Goal: Information Seeking & Learning: Learn about a topic

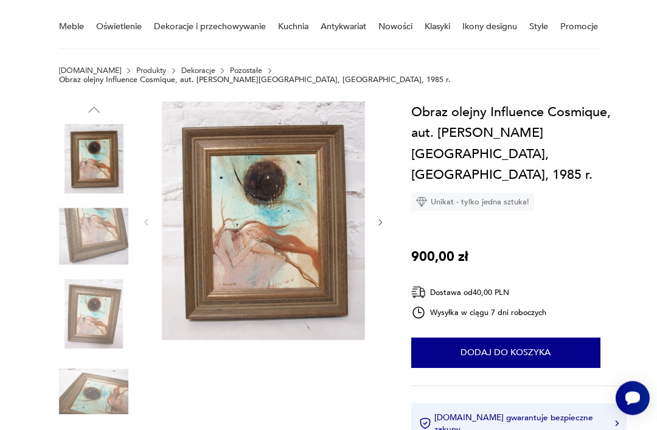
scroll to position [97, 0]
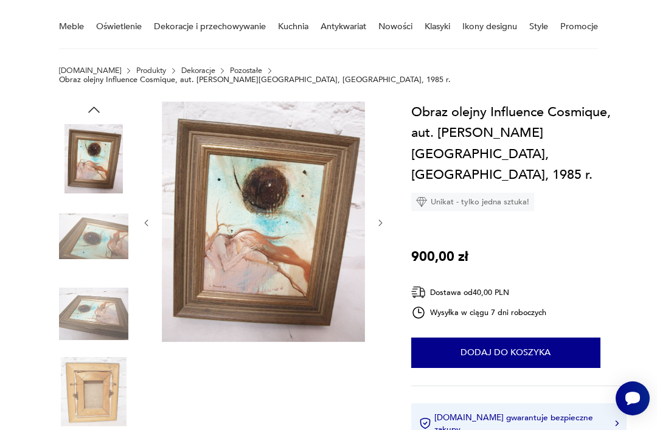
click at [80, 362] on img at bounding box center [93, 391] width 69 height 69
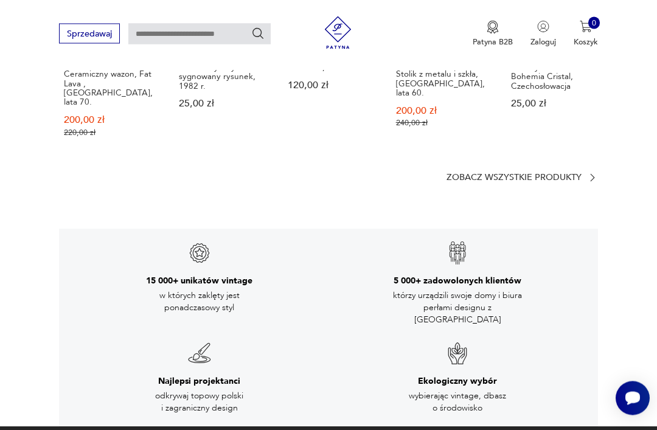
scroll to position [1660, 0]
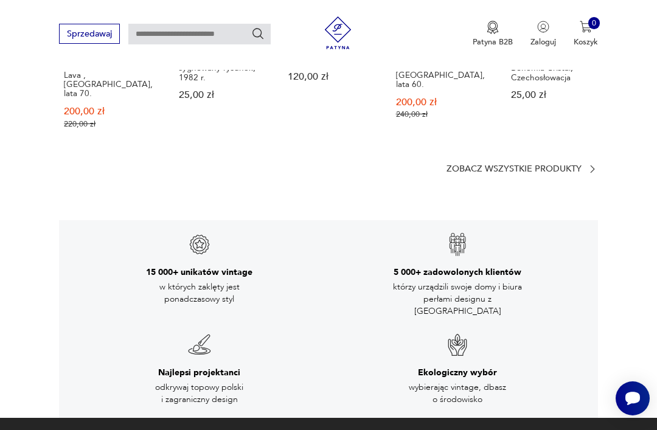
click at [178, 266] on h3 "15 000+ unikatów vintage" at bounding box center [199, 272] width 106 height 12
click at [174, 266] on h3 "15 000+ unikatów vintage" at bounding box center [199, 272] width 106 height 12
click at [193, 232] on img at bounding box center [199, 244] width 24 height 24
click at [147, 232] on div "15 000+ unikatów vintage w których zaklęty jest ponadczasowy styl" at bounding box center [199, 275] width 244 height 86
click at [150, 266] on h3 "15 000+ unikatów vintage" at bounding box center [199, 272] width 106 height 12
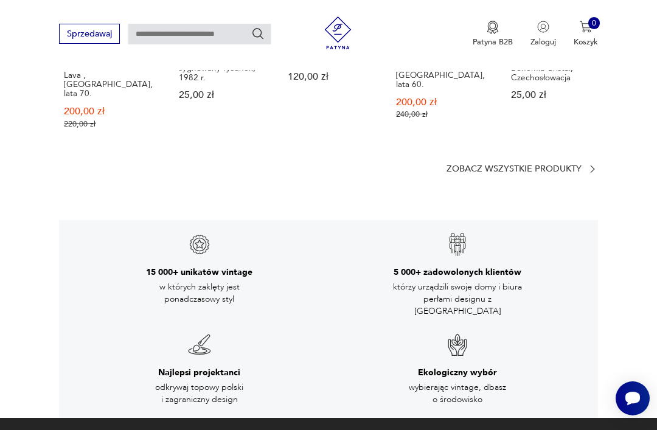
click at [150, 266] on h3 "15 000+ unikatów vintage" at bounding box center [199, 272] width 106 height 12
click at [192, 367] on h3 "Najlepsi projektanci" at bounding box center [199, 373] width 82 height 12
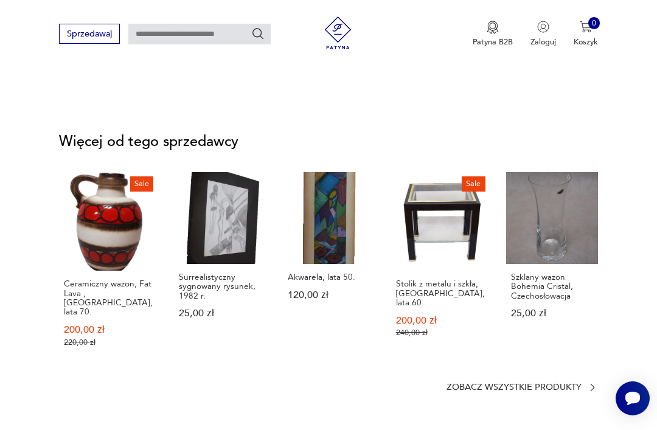
scroll to position [1441, 0]
click at [137, 32] on input "text" at bounding box center [199, 34] width 142 height 21
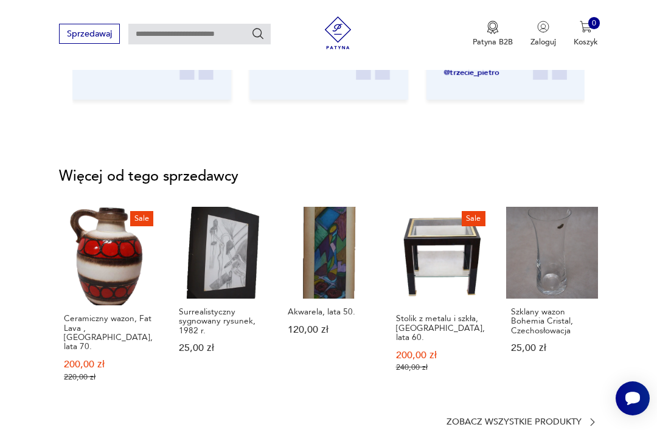
scroll to position [1403, 0]
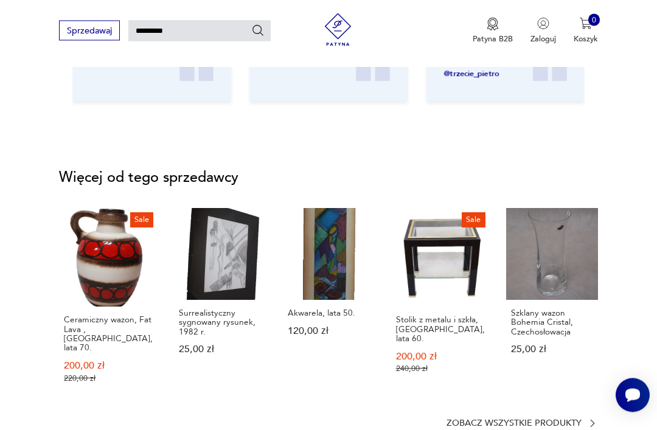
type input "**********"
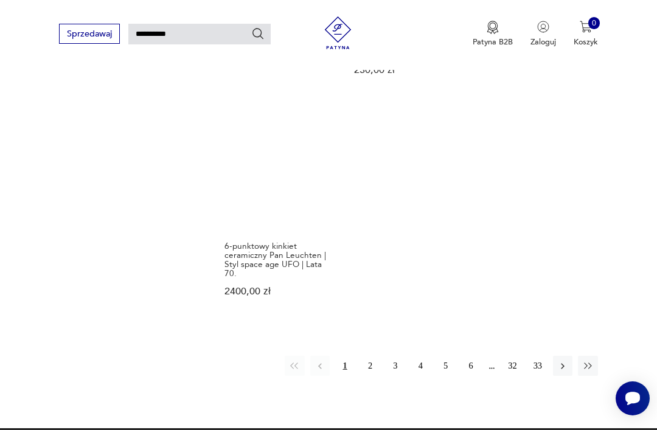
scroll to position [1227, 0]
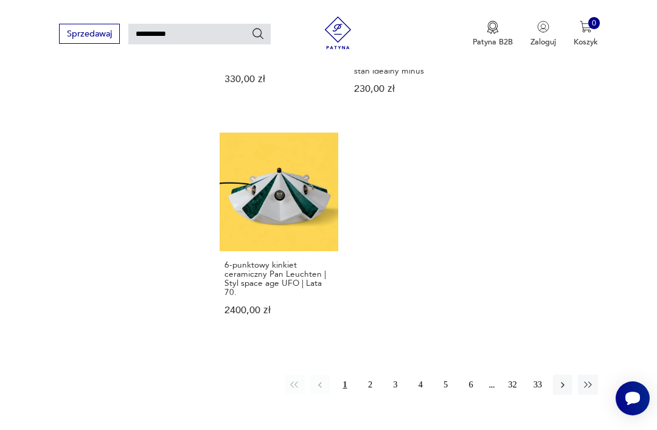
click at [366, 374] on button "2" at bounding box center [369, 383] width 19 height 19
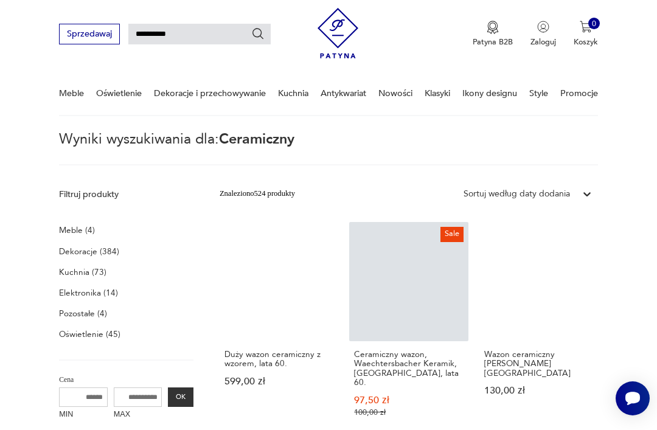
scroll to position [46, 0]
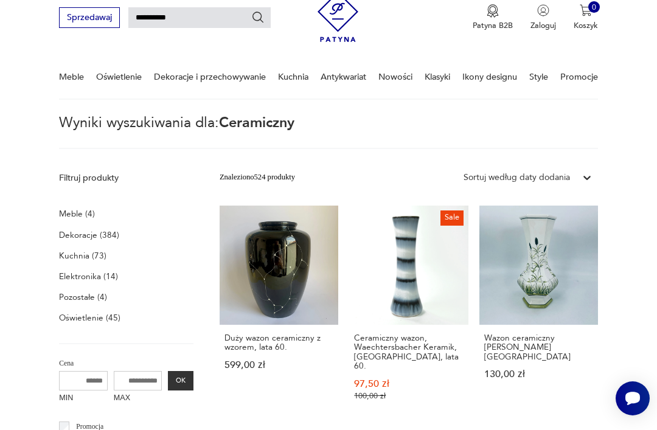
click at [224, 352] on h3 "Duży wazon ceramiczny z wzorem, lata 60." at bounding box center [278, 342] width 109 height 19
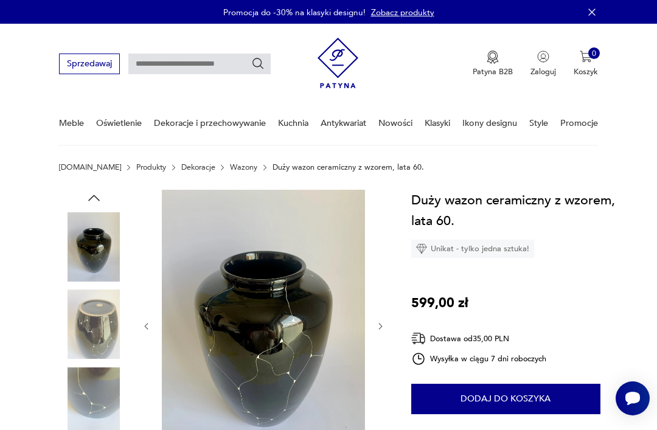
click at [90, 314] on img at bounding box center [93, 323] width 69 height 69
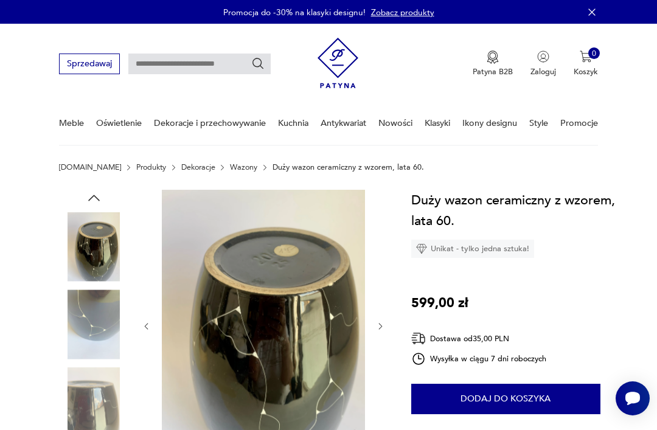
click at [139, 325] on div at bounding box center [222, 364] width 326 height 349
click at [144, 322] on icon "button" at bounding box center [146, 326] width 9 height 9
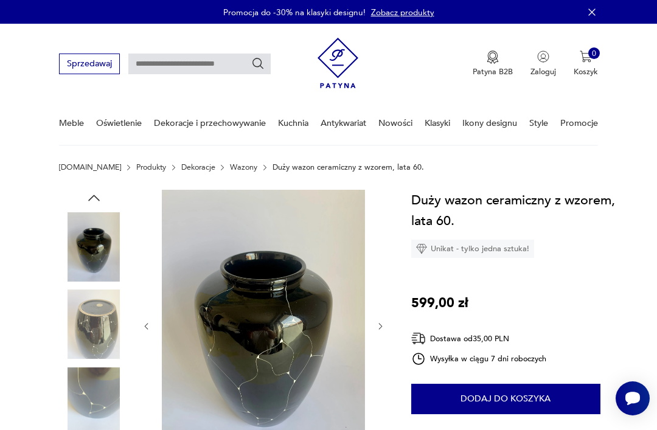
click at [143, 322] on icon "button" at bounding box center [146, 326] width 9 height 9
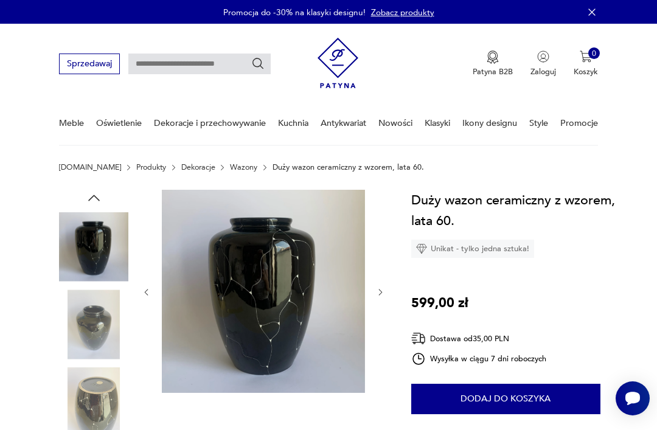
click at [143, 320] on div at bounding box center [263, 292] width 243 height 205
click at [145, 323] on div at bounding box center [263, 292] width 243 height 205
click at [126, 298] on img at bounding box center [93, 323] width 69 height 69
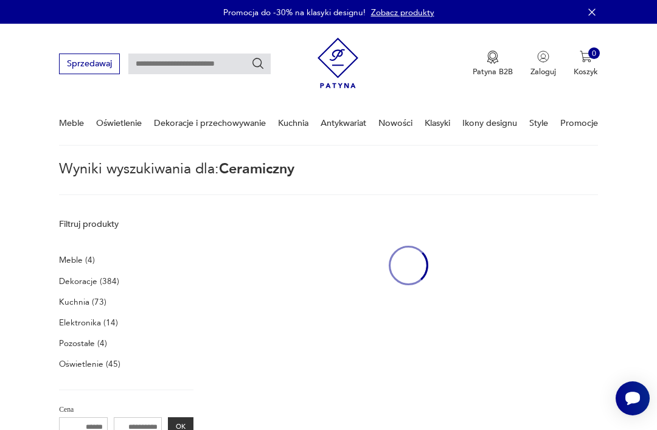
type input "**********"
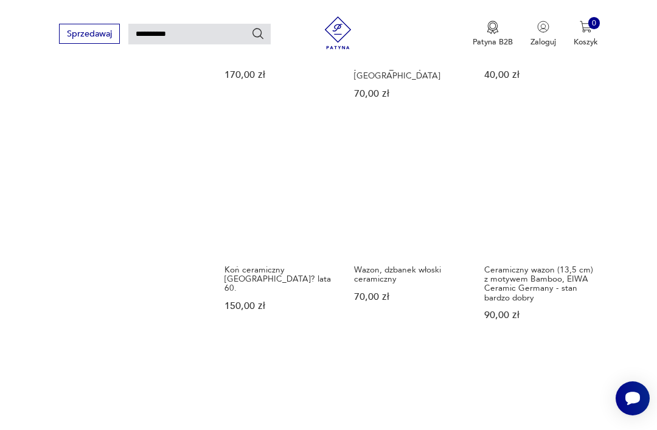
scroll to position [1053, 0]
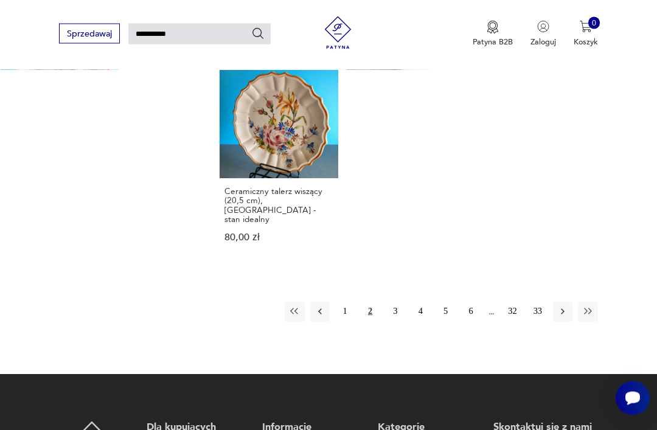
click at [396, 303] on button "3" at bounding box center [394, 311] width 19 height 19
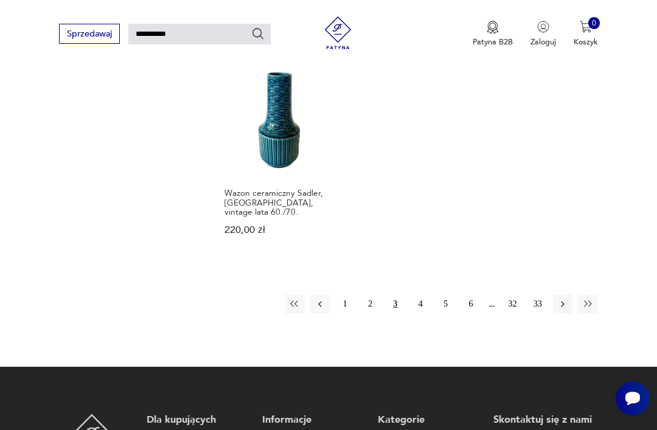
scroll to position [1351, 0]
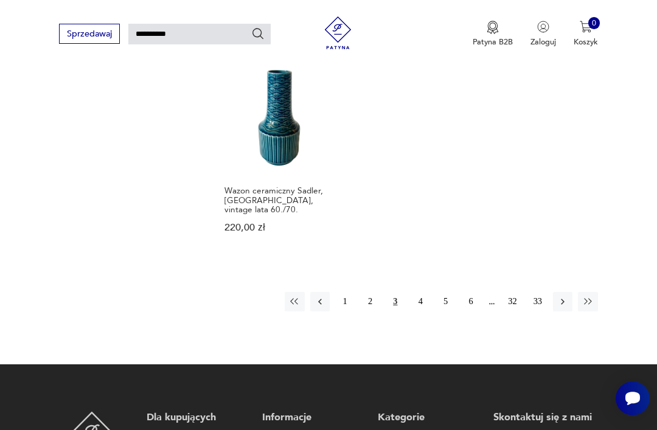
click at [413, 292] on button "4" at bounding box center [419, 301] width 19 height 19
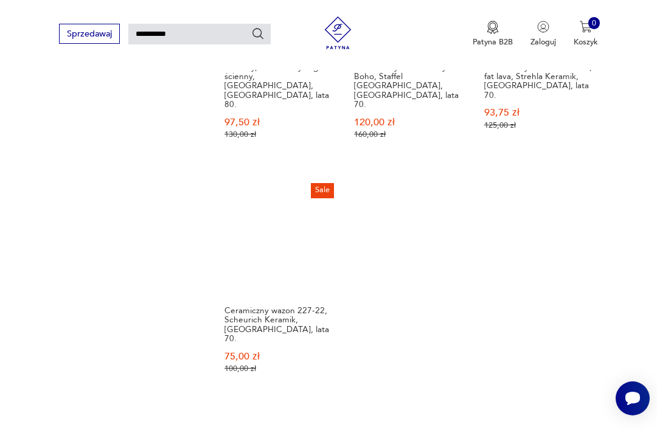
scroll to position [1226, 0]
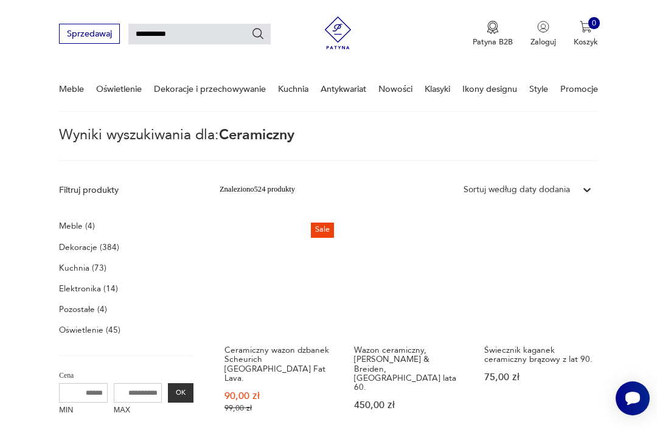
scroll to position [326, 0]
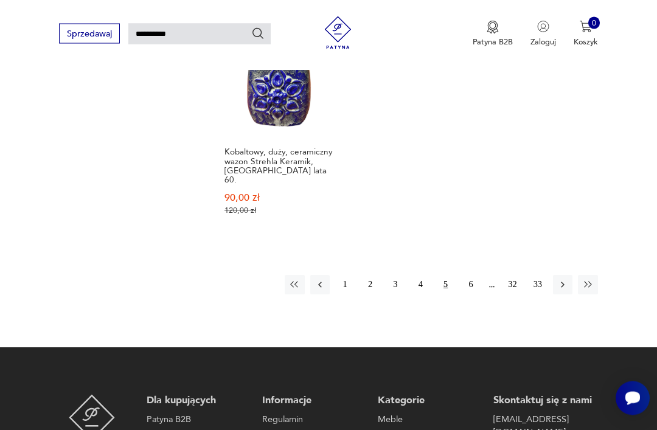
click at [469, 275] on button "6" at bounding box center [470, 284] width 19 height 19
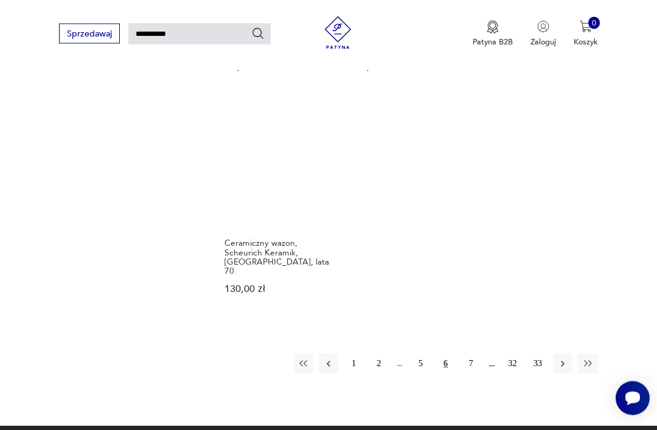
scroll to position [1317, 0]
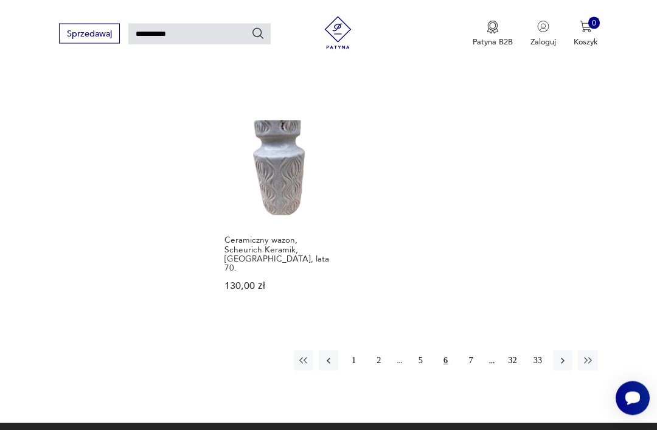
click at [469, 351] on button "7" at bounding box center [470, 360] width 19 height 19
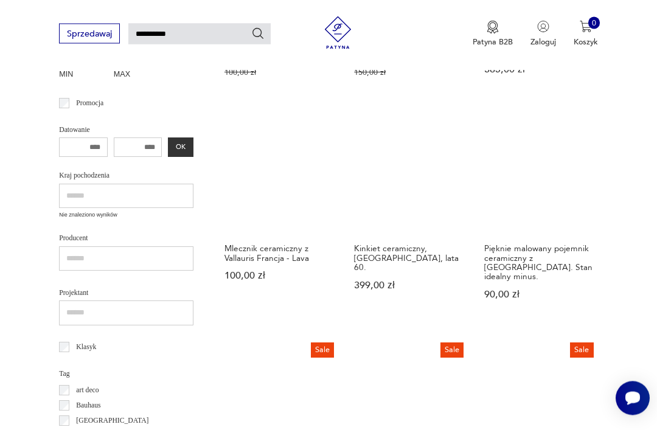
scroll to position [370, 0]
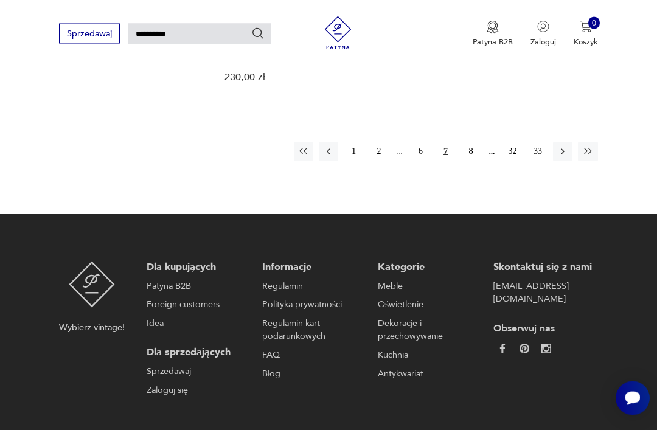
click at [470, 142] on button "8" at bounding box center [470, 151] width 19 height 19
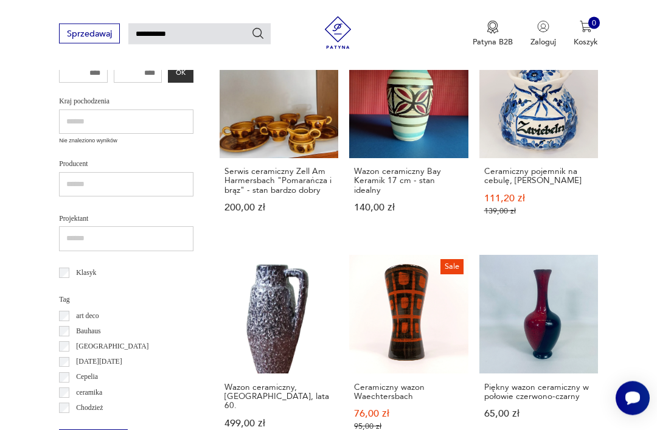
scroll to position [444, 0]
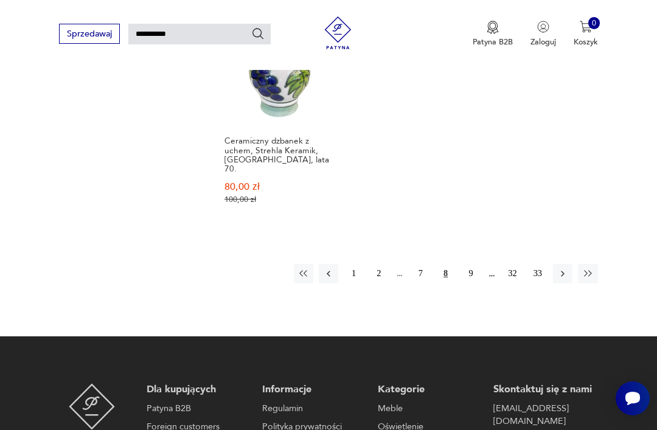
click at [470, 283] on button "9" at bounding box center [470, 273] width 19 height 19
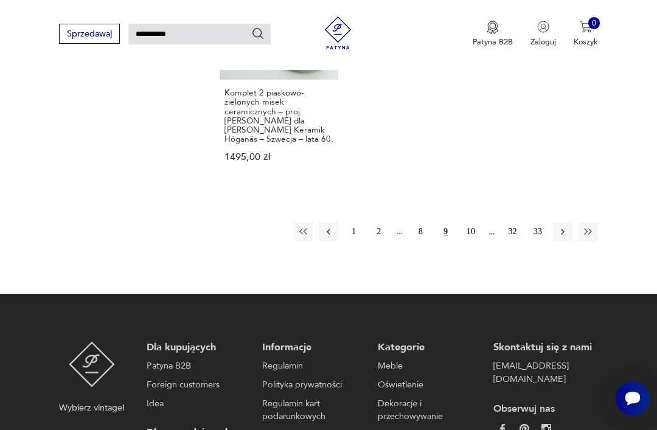
click at [470, 227] on button "10" at bounding box center [470, 231] width 19 height 19
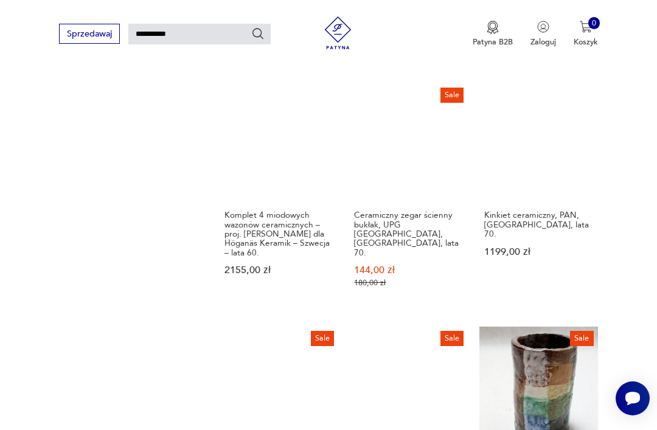
scroll to position [918, 0]
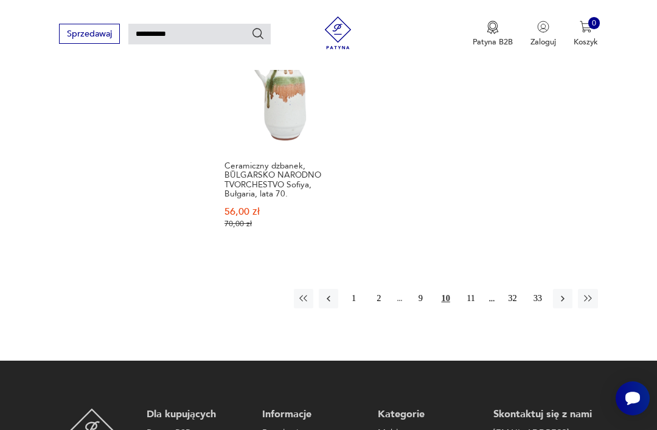
click at [469, 289] on button "11" at bounding box center [470, 298] width 19 height 19
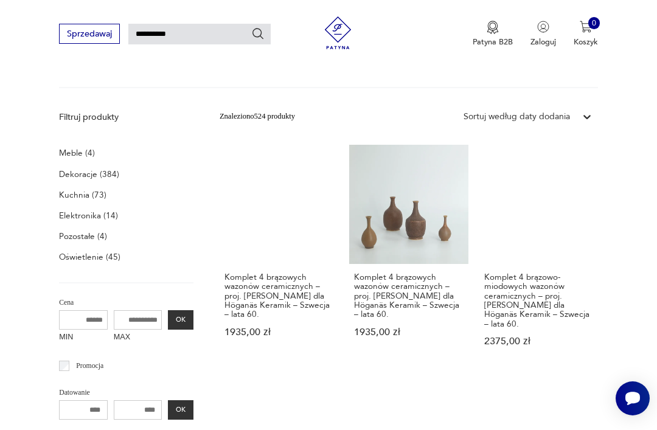
scroll to position [30, 0]
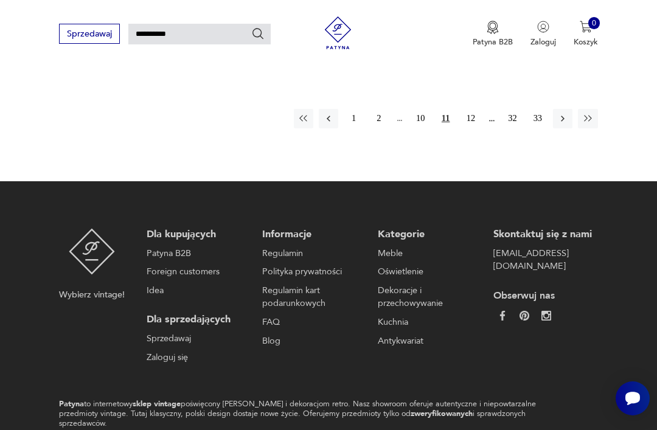
click at [466, 109] on button "12" at bounding box center [470, 118] width 19 height 19
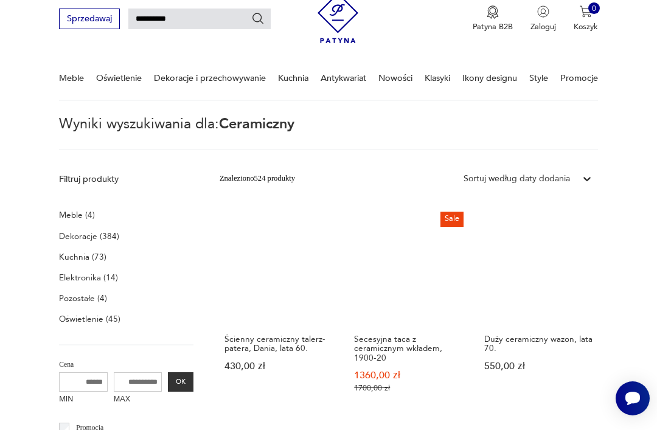
scroll to position [30, 0]
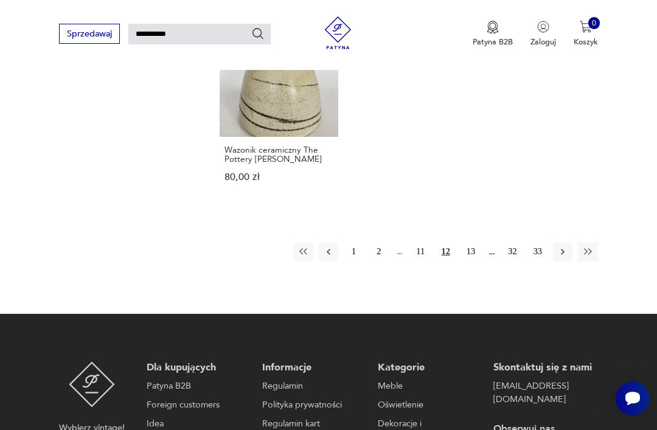
click at [467, 242] on button "13" at bounding box center [470, 251] width 19 height 19
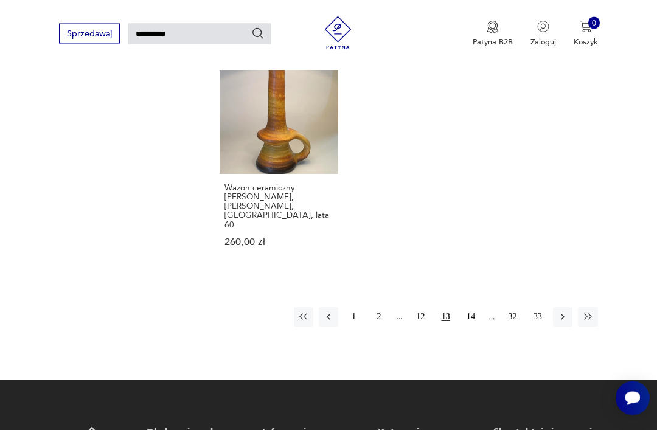
scroll to position [1342, 0]
click at [473, 307] on button "14" at bounding box center [470, 316] width 19 height 19
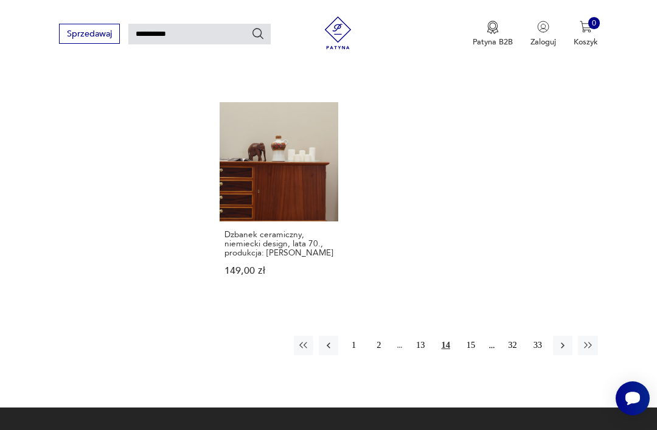
click at [469, 353] on button "15" at bounding box center [470, 345] width 19 height 19
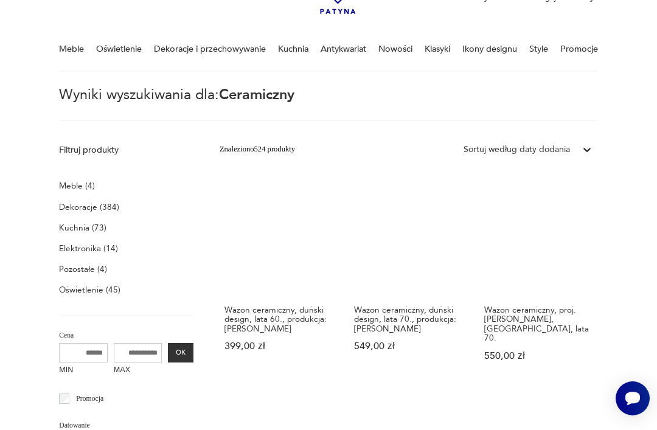
scroll to position [136, 0]
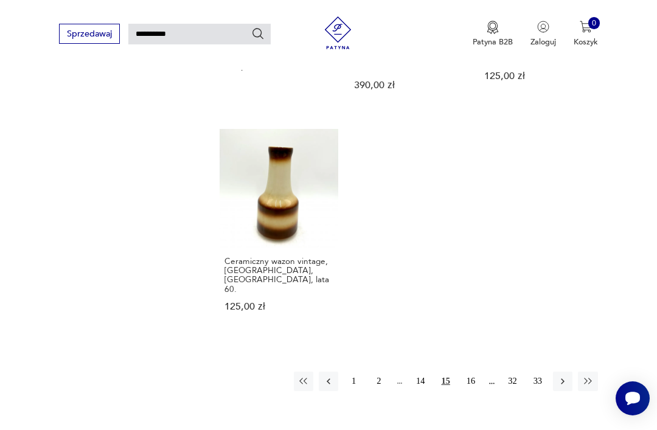
click at [471, 371] on button "16" at bounding box center [470, 380] width 19 height 19
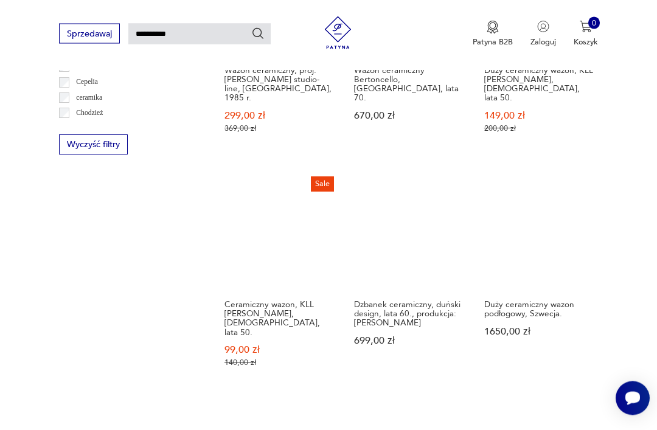
scroll to position [753, 0]
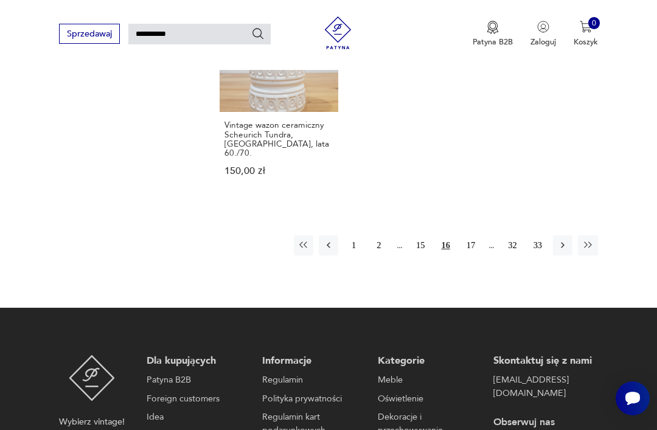
click at [468, 237] on button "17" at bounding box center [470, 244] width 19 height 19
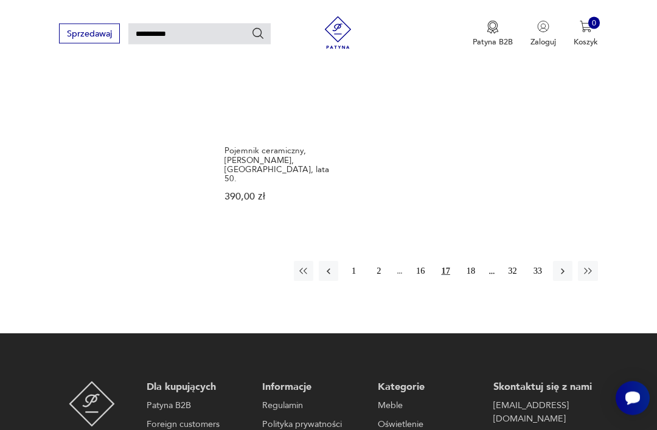
scroll to position [1370, 0]
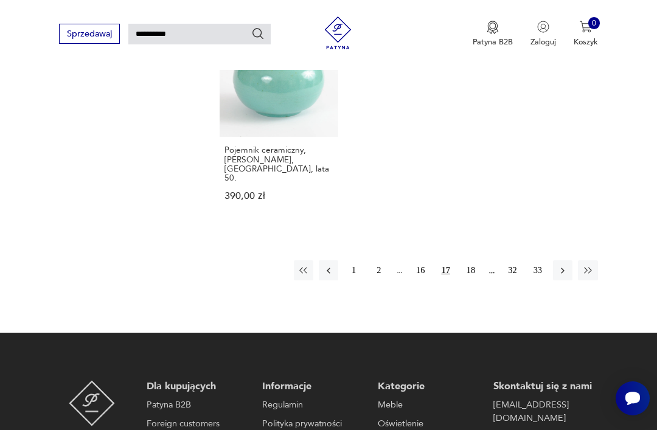
click at [470, 260] on button "18" at bounding box center [470, 269] width 19 height 19
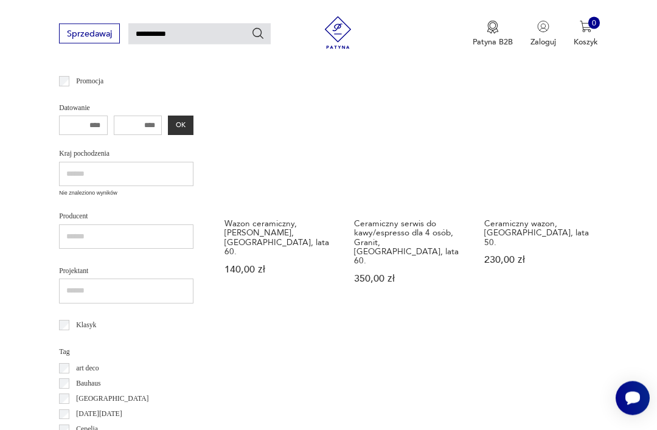
scroll to position [392, 0]
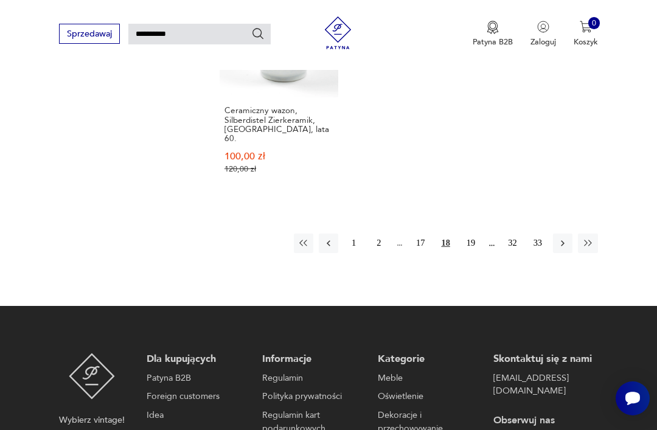
click at [466, 233] on button "19" at bounding box center [470, 242] width 19 height 19
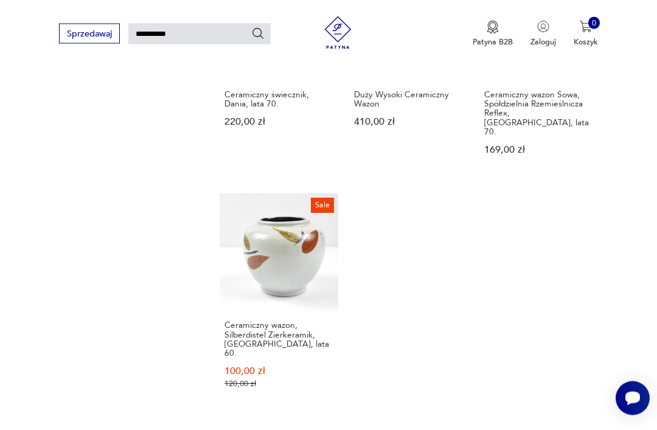
scroll to position [30, 0]
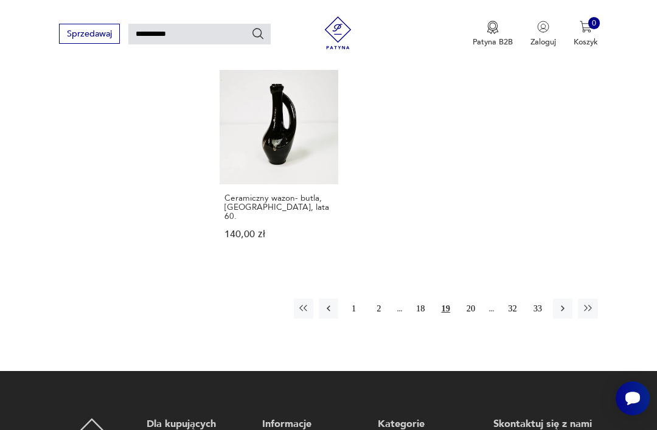
click at [466, 299] on button "20" at bounding box center [470, 308] width 19 height 19
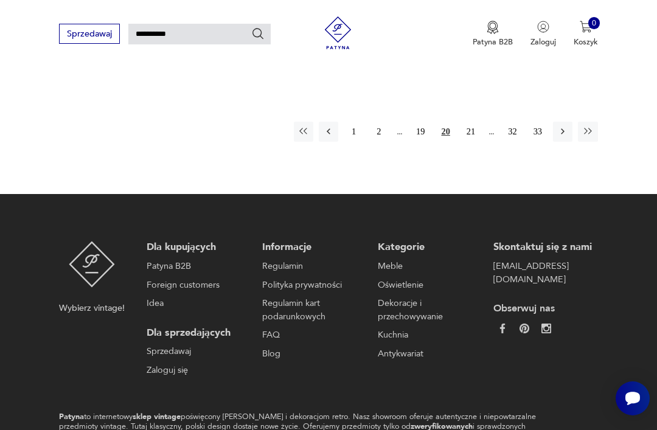
scroll to position [1494, 0]
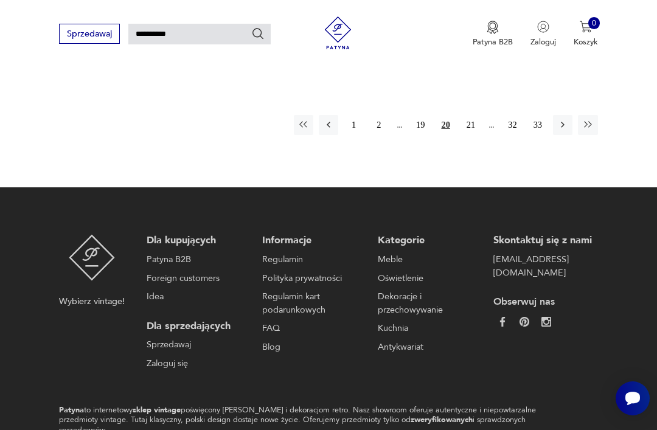
click at [469, 115] on button "21" at bounding box center [470, 124] width 19 height 19
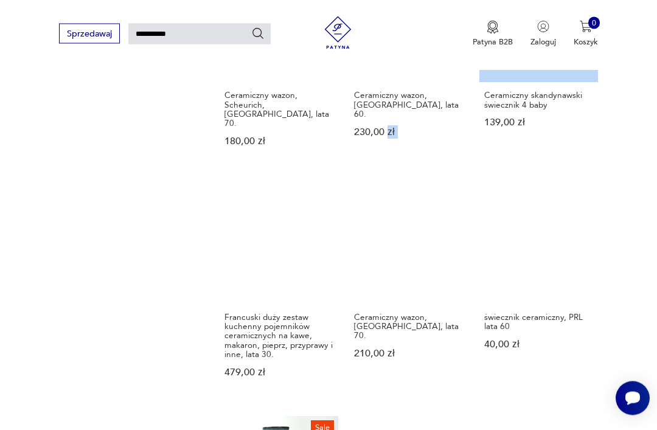
scroll to position [961, 0]
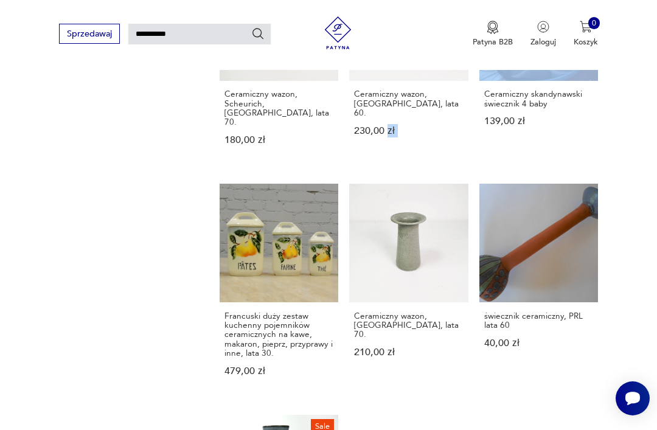
click at [597, 315] on div "świecznik ceramiczny, PRL lata 60 40,00 zł" at bounding box center [538, 335] width 119 height 67
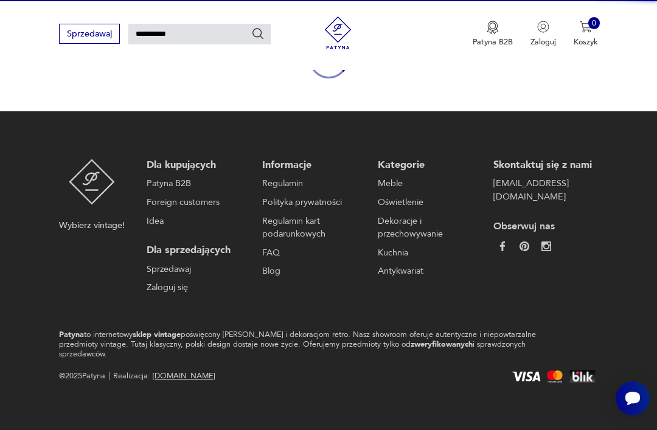
scroll to position [105, 0]
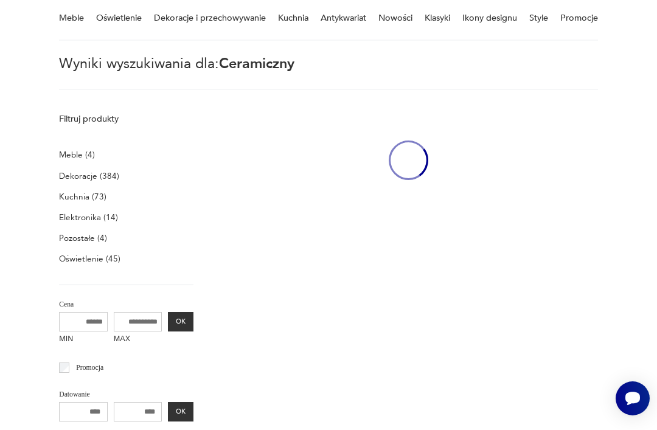
type input "**********"
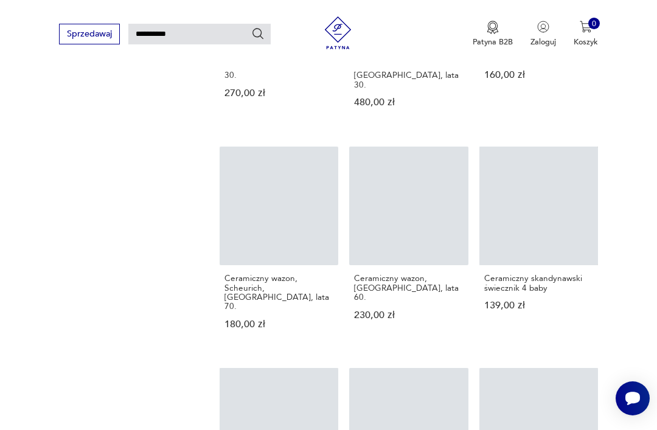
scroll to position [698, 0]
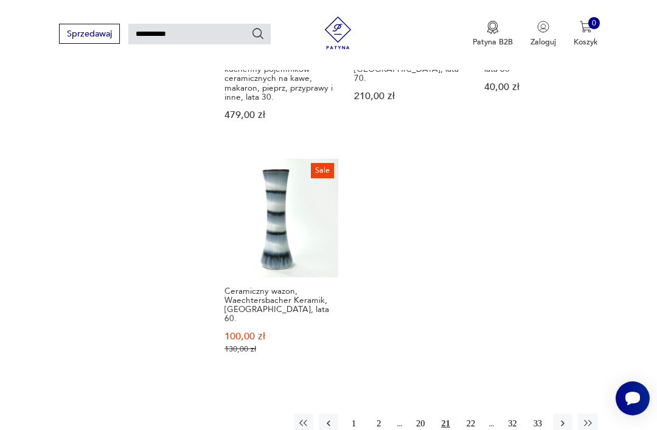
click at [477, 424] on button "22" at bounding box center [470, 422] width 19 height 19
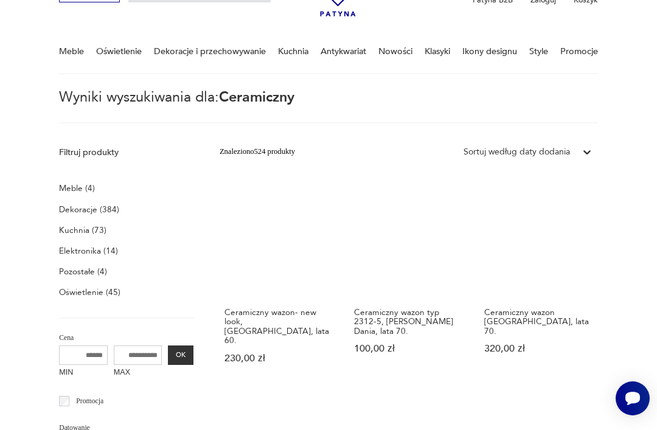
scroll to position [71, 0]
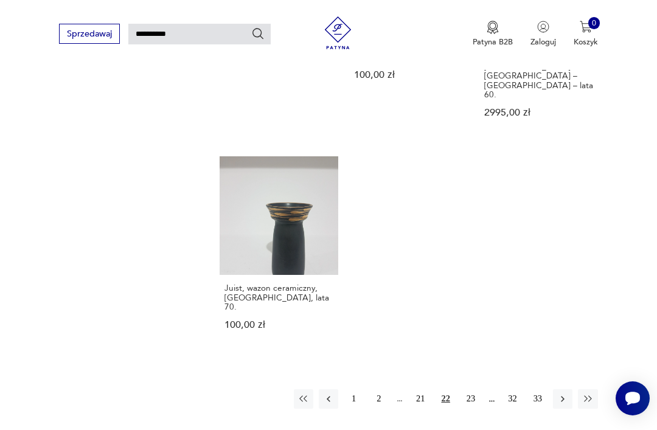
click at [473, 389] on button "23" at bounding box center [470, 398] width 19 height 19
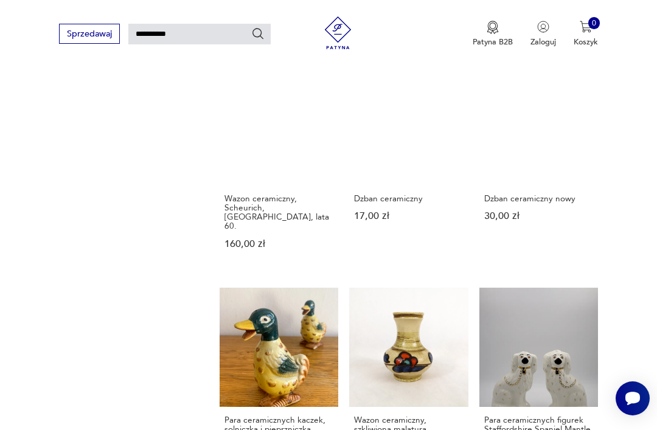
scroll to position [30, 0]
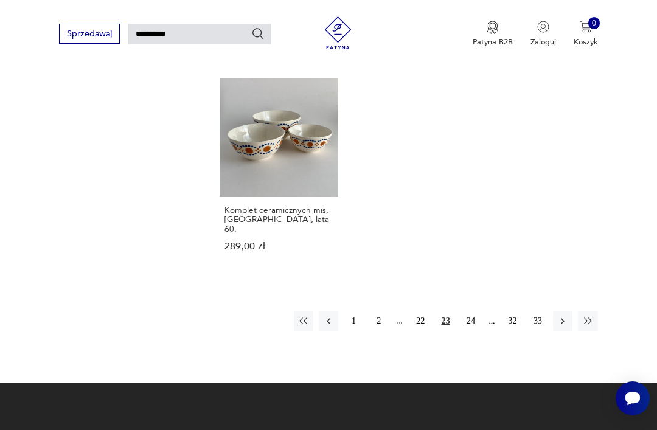
click at [476, 331] on button "24" at bounding box center [470, 320] width 19 height 19
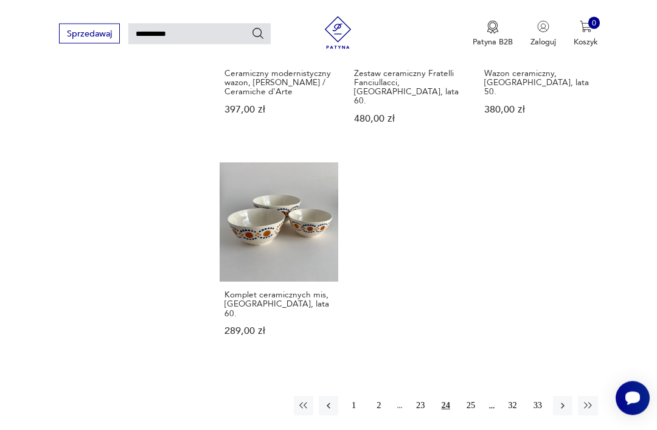
scroll to position [30, 0]
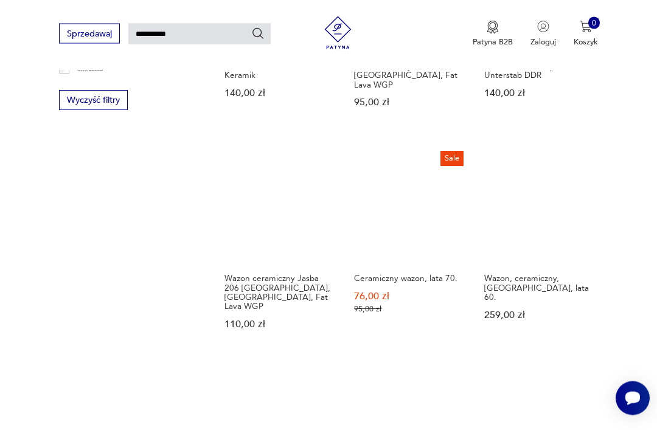
scroll to position [784, 0]
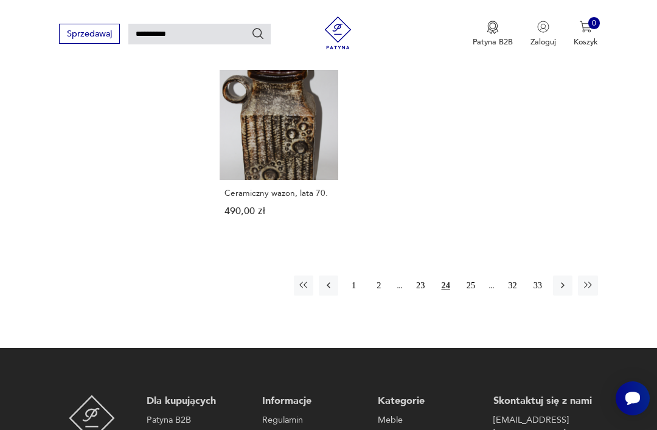
click at [474, 294] on button "25" at bounding box center [470, 284] width 19 height 19
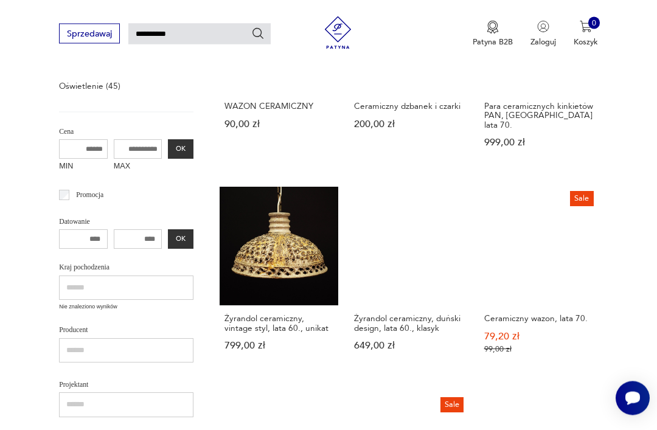
scroll to position [278, 0]
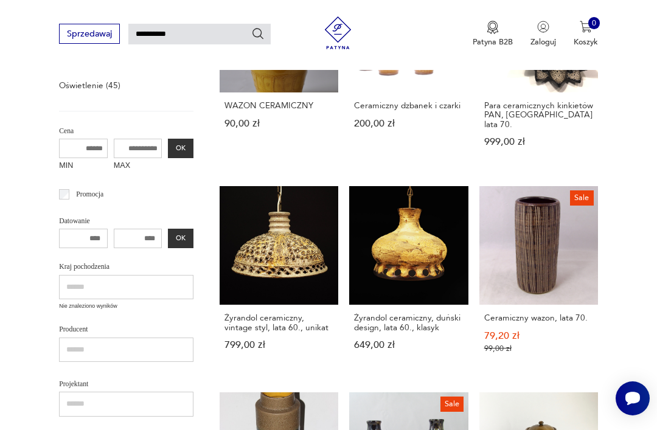
click at [561, 322] on h3 "Ceramiczny wazon, lata 70." at bounding box center [538, 317] width 109 height 9
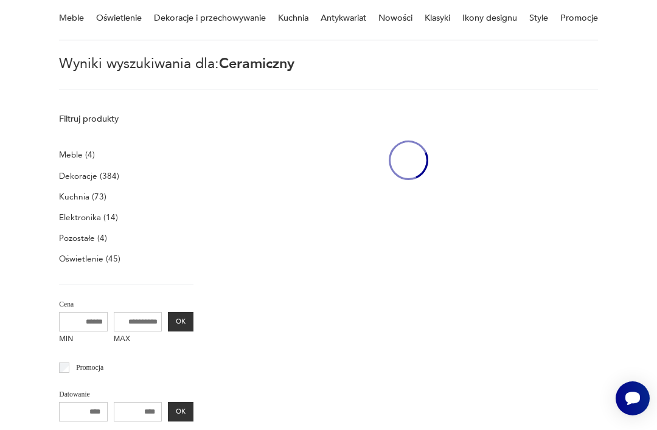
type input "**********"
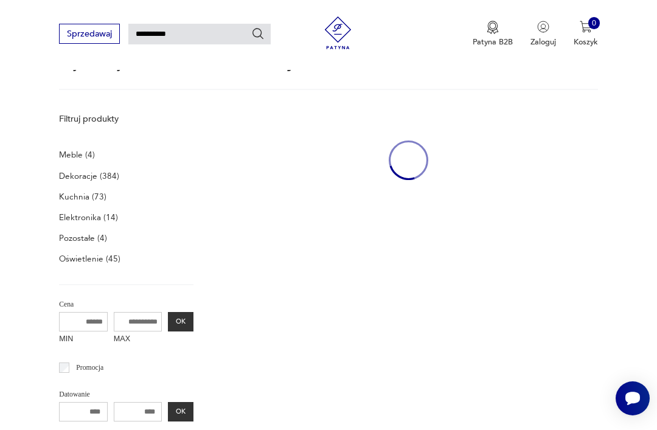
scroll to position [278, 0]
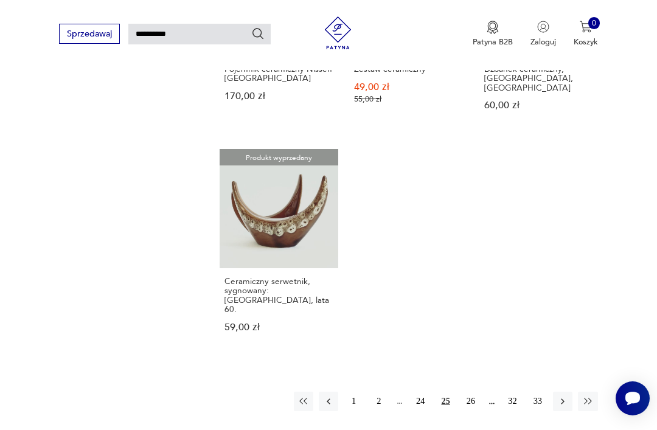
click at [468, 411] on button "26" at bounding box center [470, 401] width 19 height 19
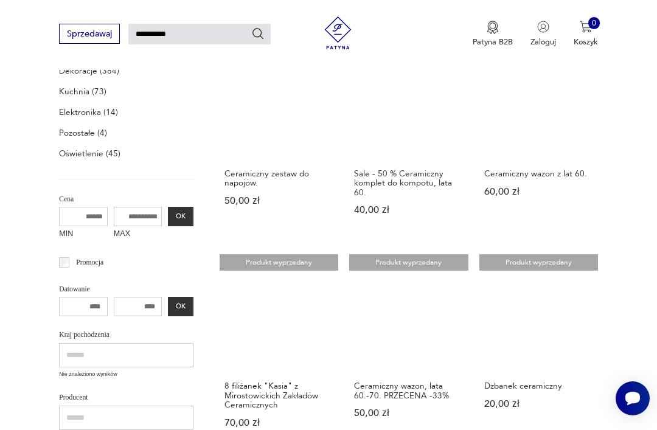
scroll to position [214, 0]
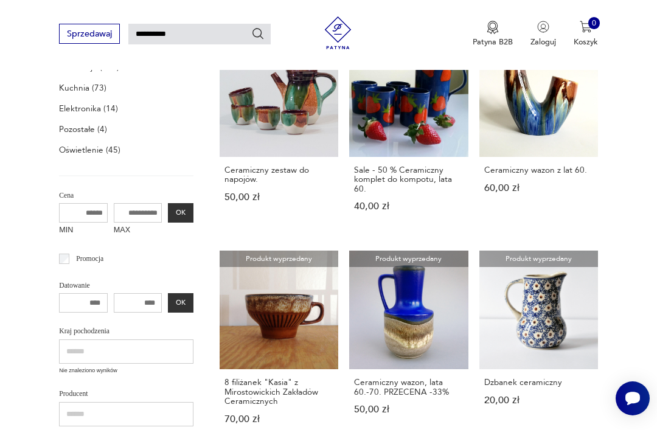
click at [484, 387] on h3 "Dzbanek ceramiczny" at bounding box center [538, 382] width 109 height 9
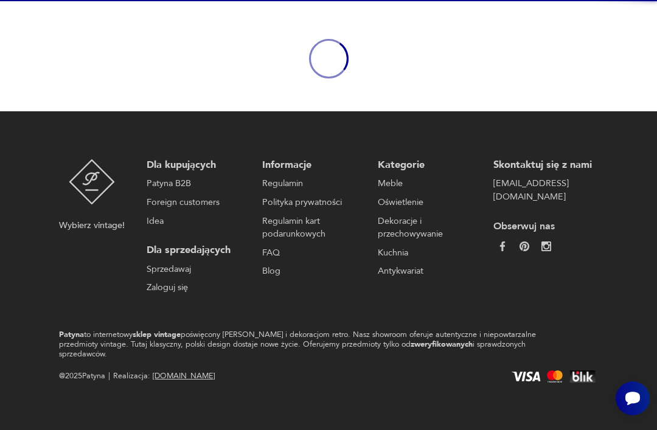
scroll to position [105, 0]
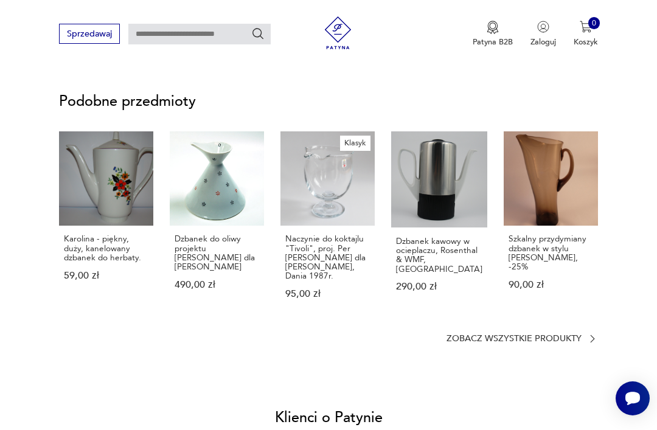
type input "**********"
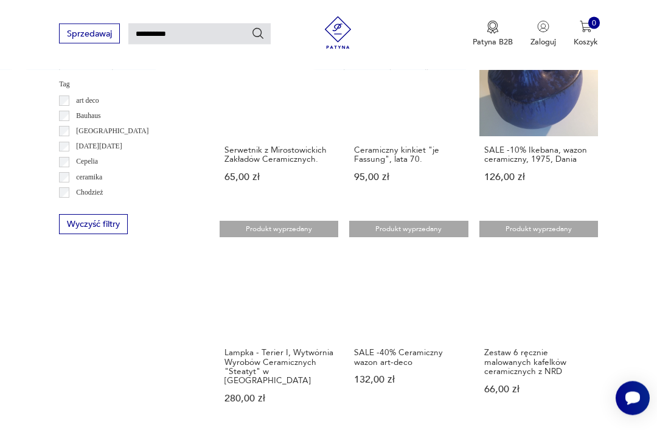
scroll to position [660, 0]
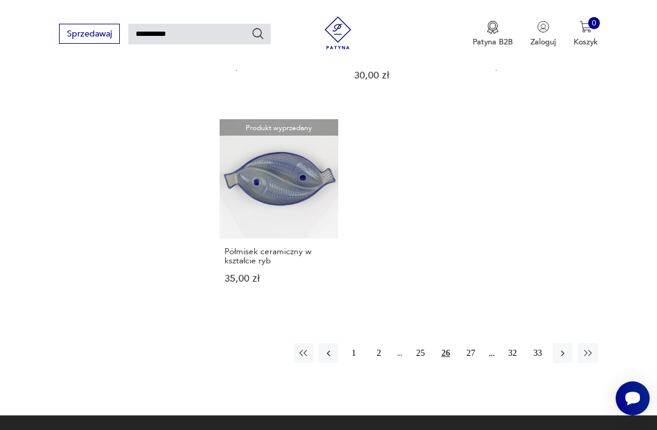
click at [469, 362] on button "27" at bounding box center [470, 352] width 19 height 19
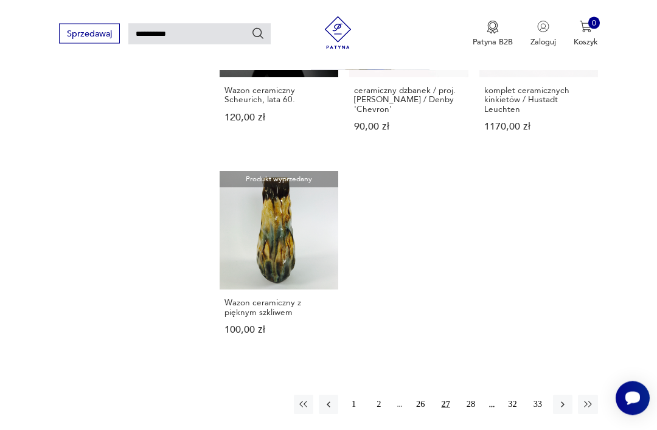
scroll to position [1204, 0]
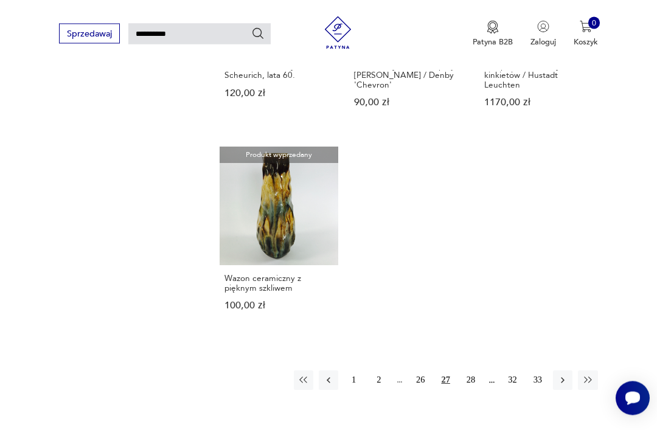
click at [472, 387] on button "28" at bounding box center [470, 380] width 19 height 19
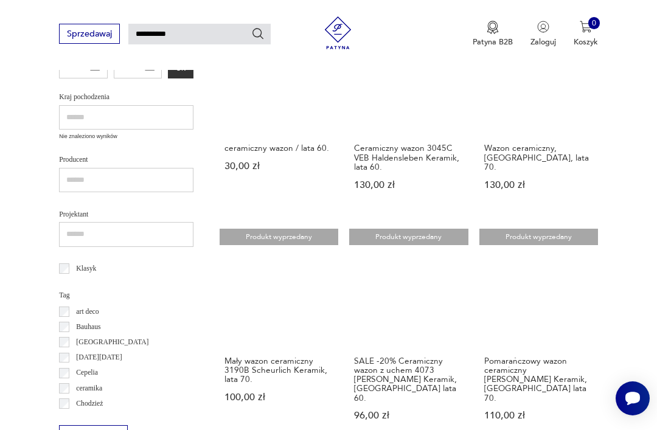
scroll to position [453, 0]
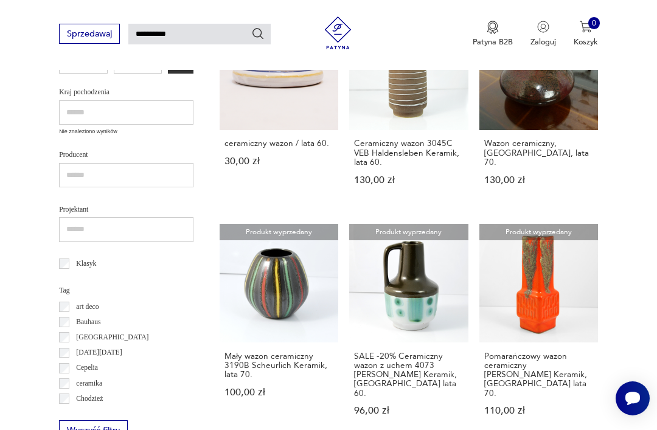
click at [143, 166] on input "text" at bounding box center [126, 175] width 134 height 25
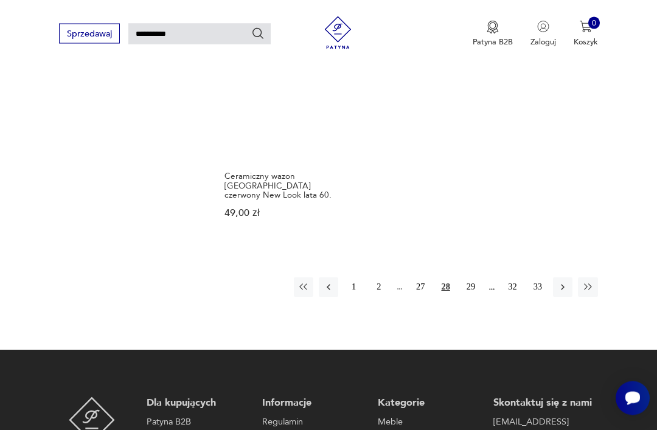
scroll to position [1279, 0]
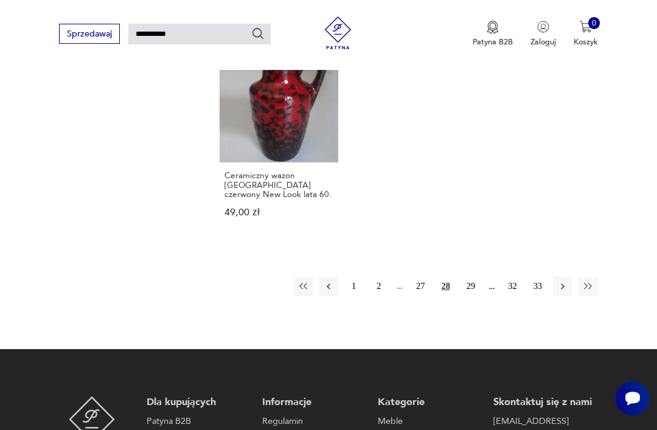
click at [472, 292] on button "29" at bounding box center [470, 286] width 19 height 19
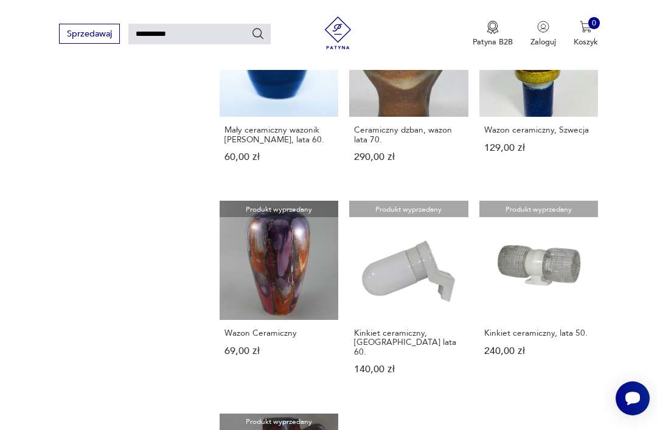
scroll to position [30, 0]
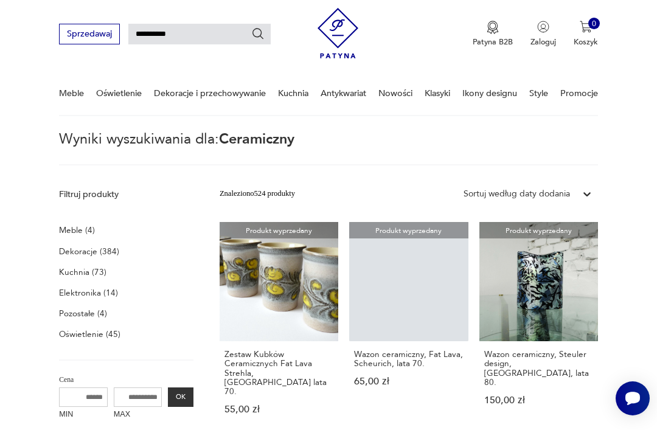
click at [494, 368] on h3 "Wazon ceramiczny, Steuler design, [GEOGRAPHIC_DATA], lata 80." at bounding box center [538, 368] width 109 height 37
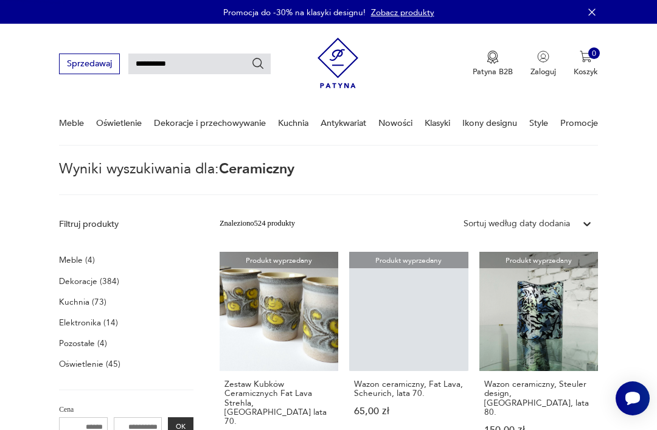
click at [507, 396] on h3 "Wazon ceramiczny, Steuler design, [GEOGRAPHIC_DATA], lata 80." at bounding box center [538, 397] width 109 height 37
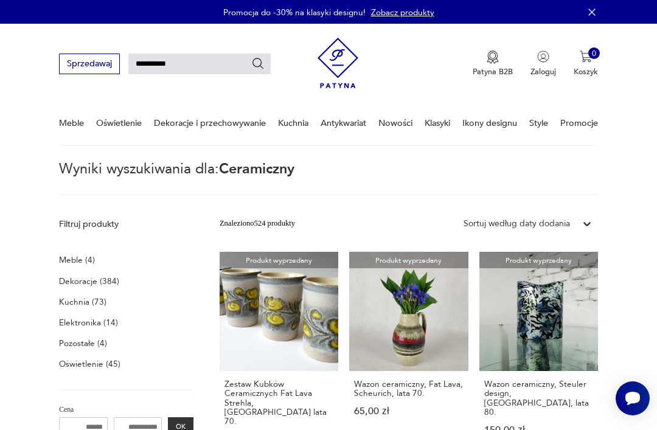
click at [527, 314] on link "Produkt wyprzedany Wazon ceramiczny, Steuler design, [GEOGRAPHIC_DATA], lata 80…" at bounding box center [538, 358] width 119 height 213
click at [518, 331] on link "Produkt wyprzedany Wazon ceramiczny, Steuler design, [GEOGRAPHIC_DATA], lata 80…" at bounding box center [538, 358] width 119 height 213
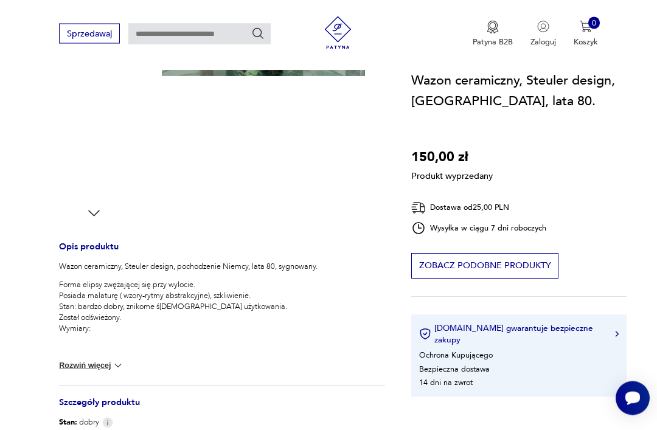
scroll to position [319, 0]
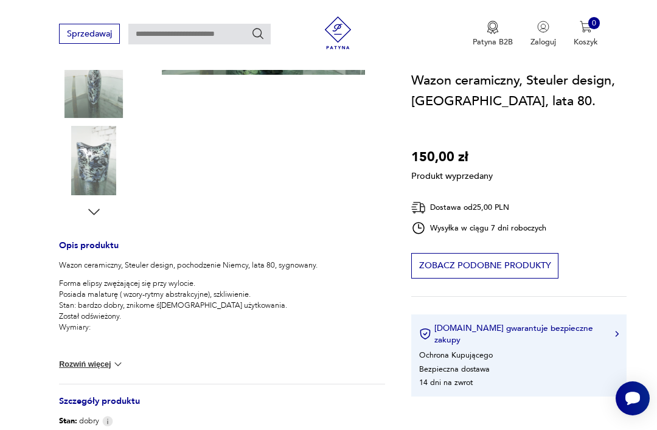
click at [88, 210] on div "Produkt wyprzedany Opis produktu Wazon ceramiczny, Steuler design, pochodzenie …" at bounding box center [222, 242] width 326 height 742
click at [96, 210] on div "Produkt wyprzedany Opis produktu Wazon ceramiczny, Steuler design, pochodzenie …" at bounding box center [222, 242] width 326 height 742
click at [111, 215] on div "Produkt wyprzedany Opis produktu Wazon ceramiczny, Steuler design, pochodzenie …" at bounding box center [222, 242] width 326 height 742
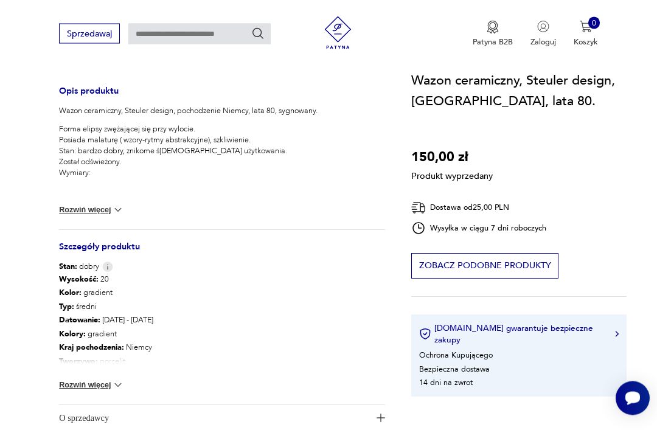
scroll to position [473, 0]
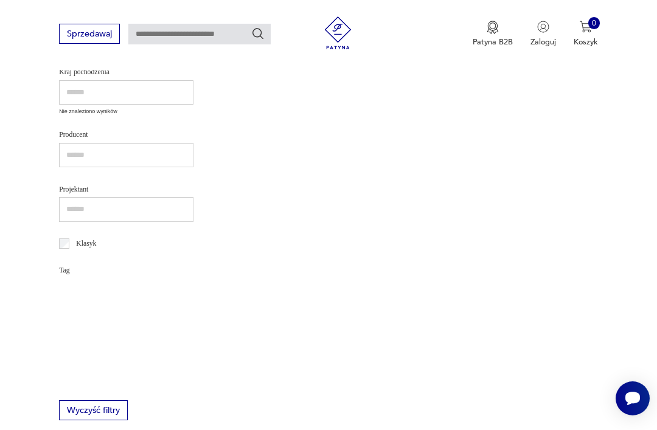
type input "**********"
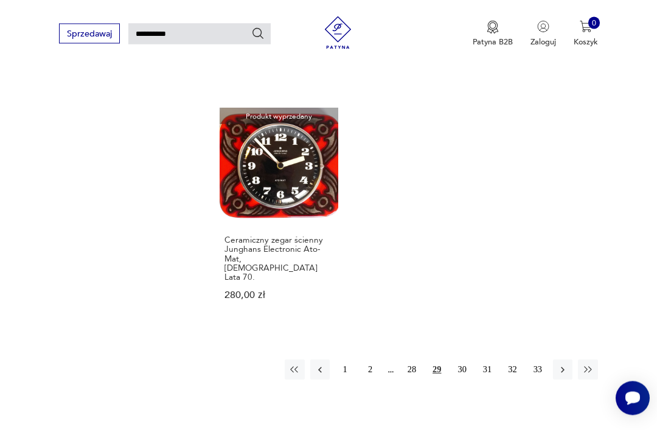
scroll to position [1271, 0]
click at [461, 359] on button "30" at bounding box center [461, 368] width 19 height 19
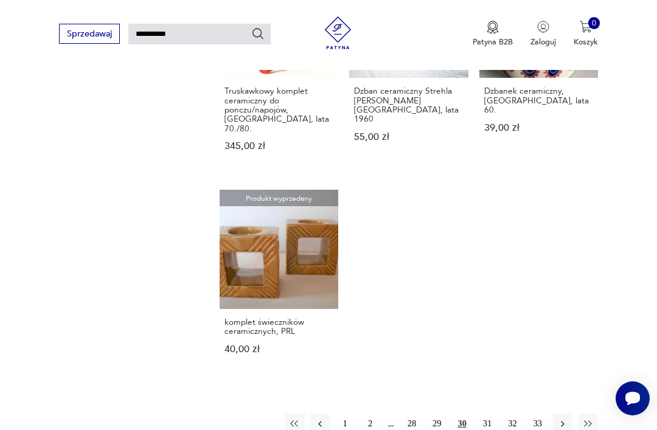
click at [486, 413] on button "31" at bounding box center [486, 422] width 19 height 19
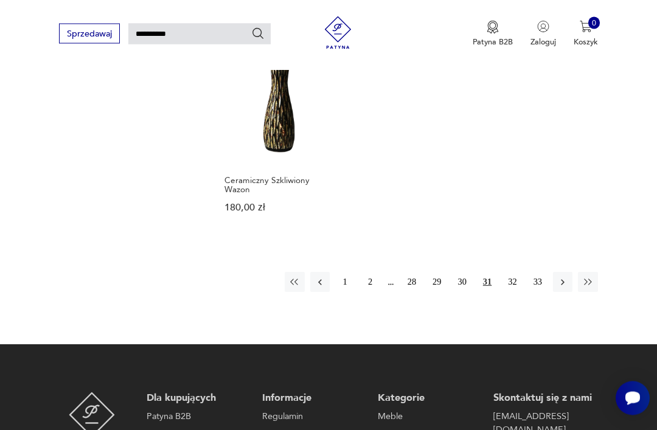
scroll to position [1330, 0]
click at [513, 274] on button "32" at bounding box center [511, 281] width 19 height 19
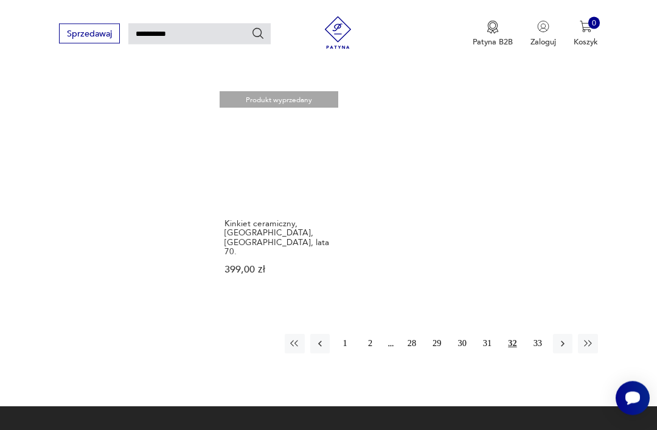
scroll to position [1311, 0]
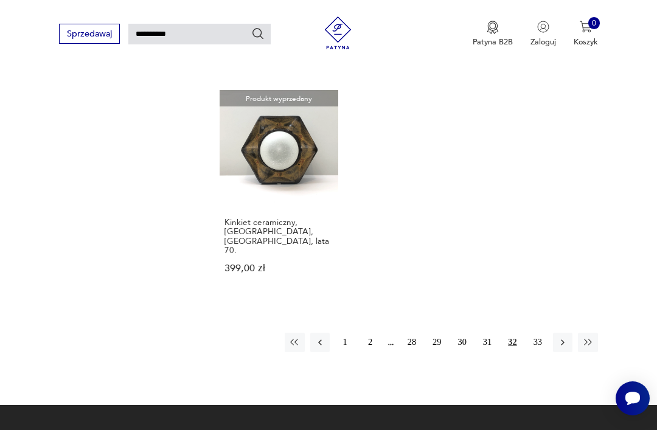
click at [546, 333] on button "33" at bounding box center [537, 342] width 19 height 19
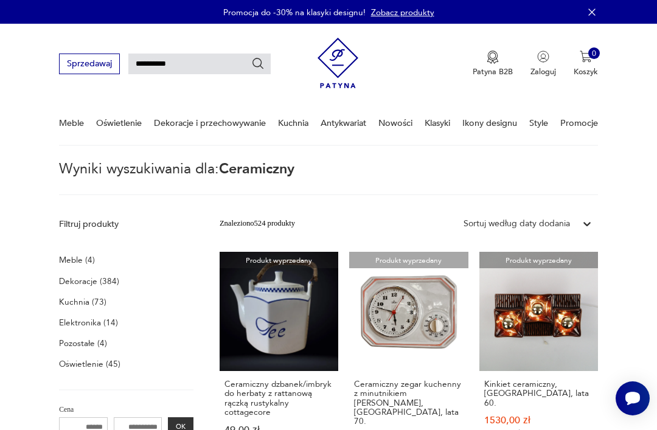
click at [75, 327] on p "Elektronika (14)" at bounding box center [88, 322] width 59 height 15
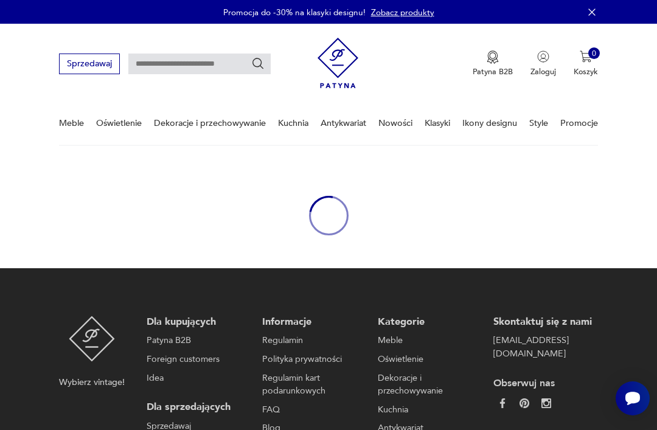
type input "**********"
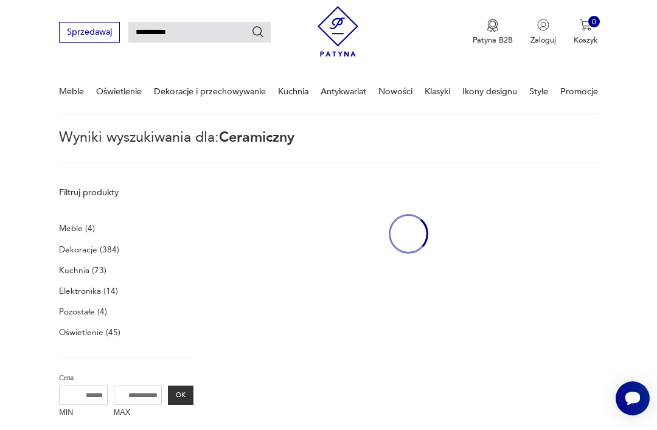
scroll to position [30, 0]
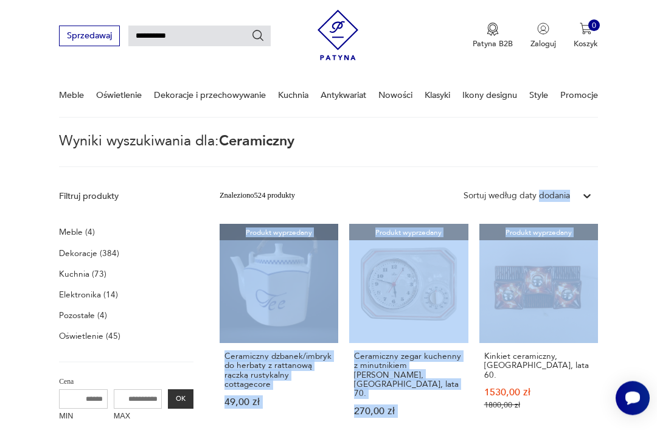
scroll to position [0, 0]
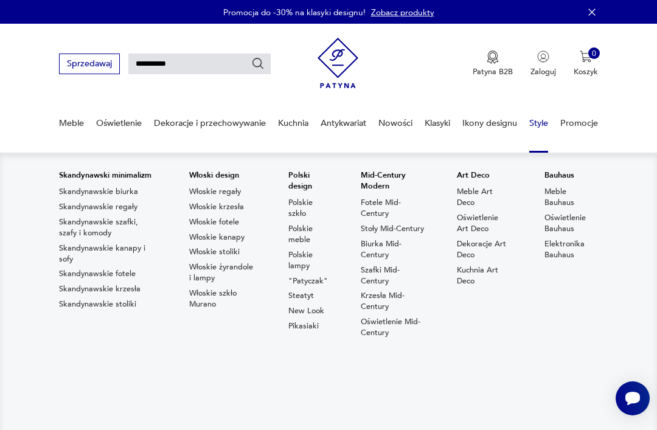
click at [570, 238] on link "Elektronika Bauhaus" at bounding box center [570, 249] width 53 height 22
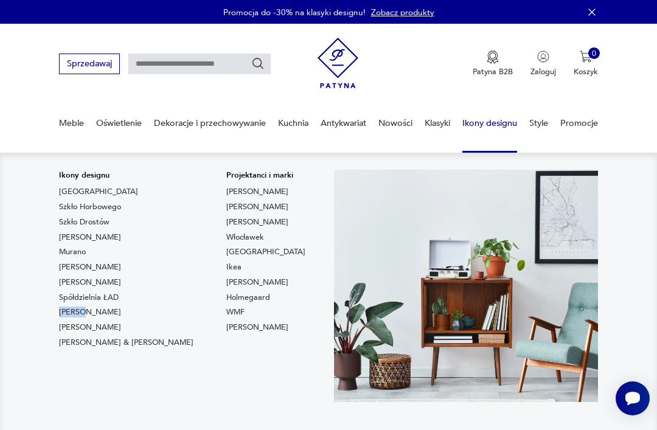
click at [87, 308] on link "[PERSON_NAME]" at bounding box center [90, 311] width 62 height 11
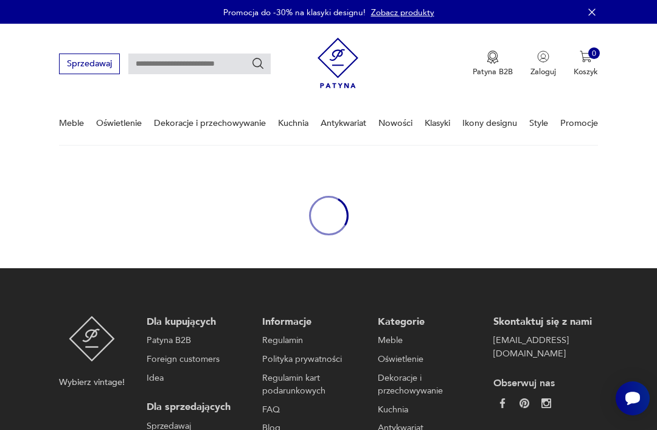
type input "******"
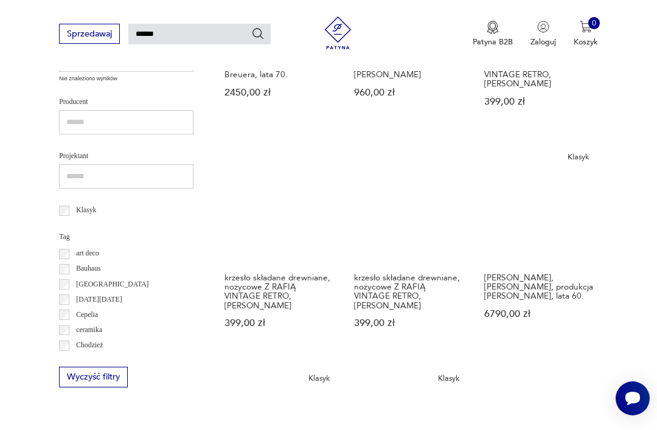
scroll to position [571, 0]
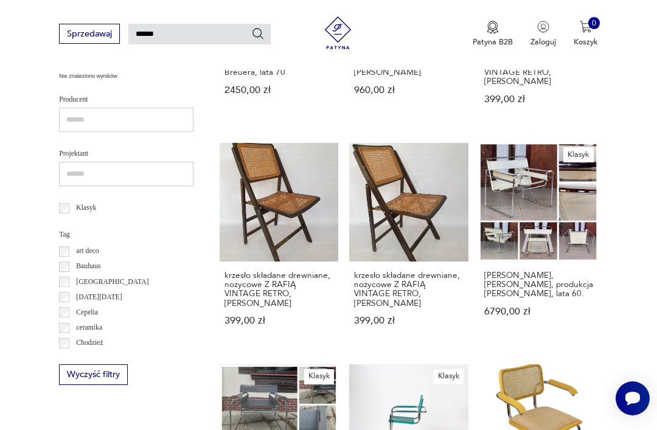
click at [78, 260] on p "Bauhaus" at bounding box center [88, 266] width 24 height 12
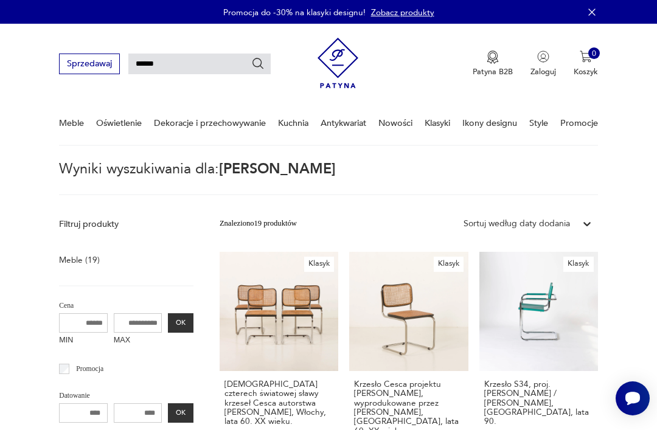
scroll to position [610, 0]
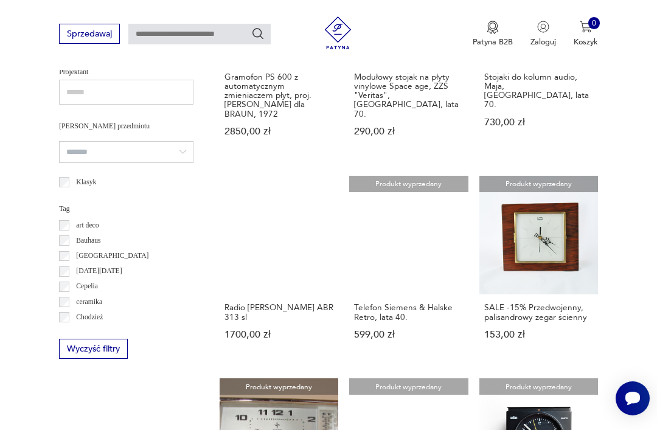
scroll to position [740, 0]
